Goal: Task Accomplishment & Management: Complete application form

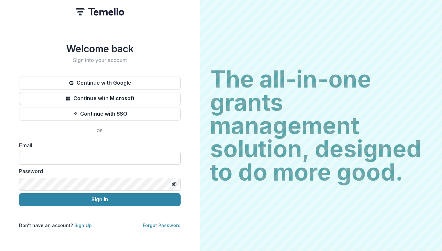
click at [70, 156] on input at bounding box center [99, 158] width 161 height 13
type input "**********"
click at [412, 179] on h2 "The all-in-one grants management solution, designed to do more good." at bounding box center [320, 125] width 221 height 116
click at [175, 179] on button "Toggle password visibility" at bounding box center [174, 184] width 10 height 10
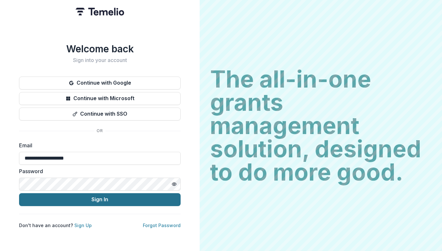
click at [142, 198] on button "Sign In" at bounding box center [99, 199] width 161 height 13
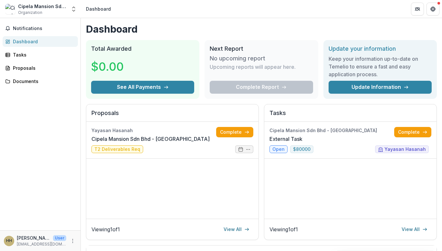
click at [254, 206] on div "Yayasan Hasanah Cipela Mansion Sdn Bhd - [GEOGRAPHIC_DATA] Complete T2 Delivera…" at bounding box center [172, 170] width 172 height 97
click at [36, 54] on div "Tasks" at bounding box center [43, 54] width 60 height 7
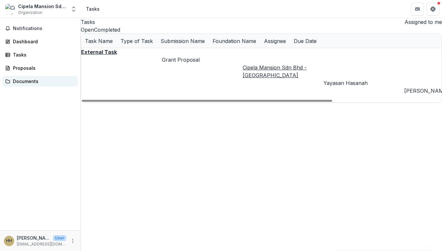
click at [28, 80] on div "Documents" at bounding box center [43, 81] width 60 height 7
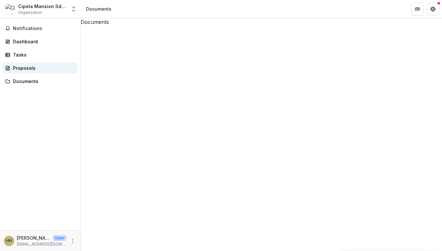
click at [29, 72] on div "Notifications Dashboard Tasks Proposals Documents" at bounding box center [40, 124] width 80 height 212
click at [29, 72] on link "Proposals" at bounding box center [40, 68] width 75 height 11
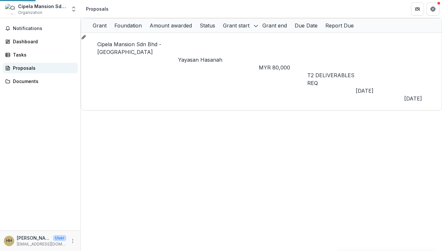
click at [29, 72] on link "Proposals" at bounding box center [40, 68] width 75 height 11
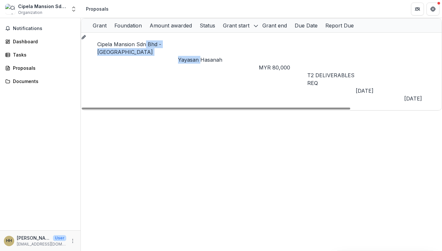
drag, startPoint x: 148, startPoint y: 40, endPoint x: 206, endPoint y: 40, distance: 57.5
click at [206, 40] on div "Cipela Mansion Sdn Bhd - Cipela Mansion Yayasan Hasanah MYR 80,000 T2 DELIVERAB…" at bounding box center [261, 71] width 360 height 77
click at [151, 41] on div "Cipela Mansion Sdn Bhd - [GEOGRAPHIC_DATA]" at bounding box center [137, 47] width 81 height 15
click at [323, 72] on span "T2 DELIVERABLES REQ" at bounding box center [330, 79] width 47 height 14
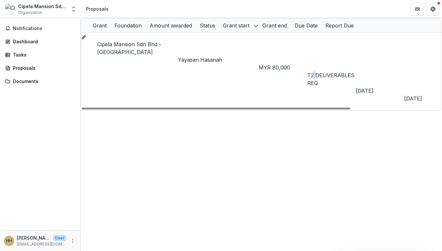
click at [140, 46] on link "Cipela Mansion Sdn Bhd - [GEOGRAPHIC_DATA]" at bounding box center [129, 48] width 64 height 14
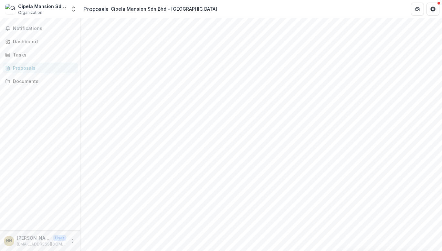
scroll to position [143, 0]
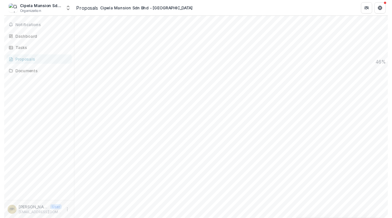
scroll to position [511, 0]
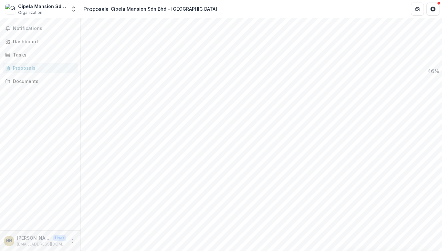
drag, startPoint x: 92, startPoint y: 57, endPoint x: 198, endPoint y: 74, distance: 106.5
copy div "**********"
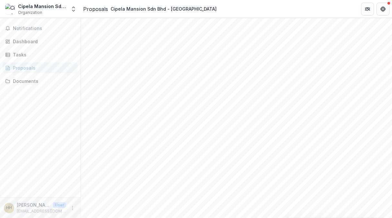
drag, startPoint x: 133, startPoint y: 55, endPoint x: 223, endPoint y: 69, distance: 91.5
copy div "**********"
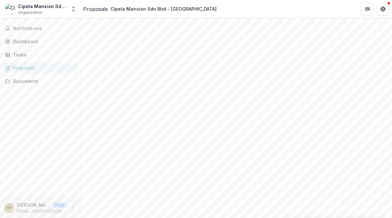
drag, startPoint x: 133, startPoint y: 65, endPoint x: 224, endPoint y: 67, distance: 91.0
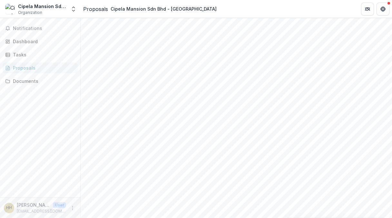
drag, startPoint x: 135, startPoint y: 55, endPoint x: 222, endPoint y: 63, distance: 87.5
copy div "**********"
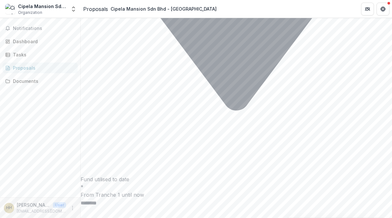
scroll to position [1601, 0]
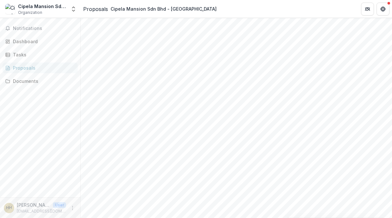
scroll to position [129, 0]
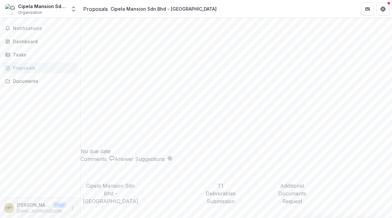
scroll to position [822, 0]
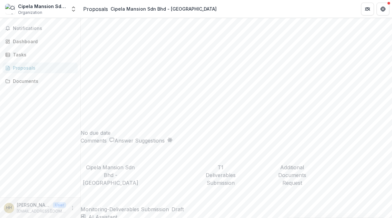
scroll to position [840, 0]
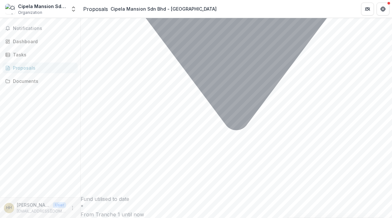
scroll to position [1601, 0]
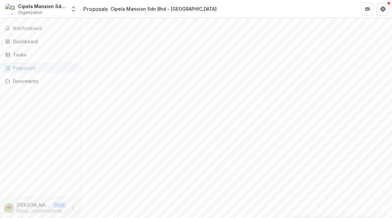
scroll to position [113, 0]
